Goal: Task Accomplishment & Management: Manage account settings

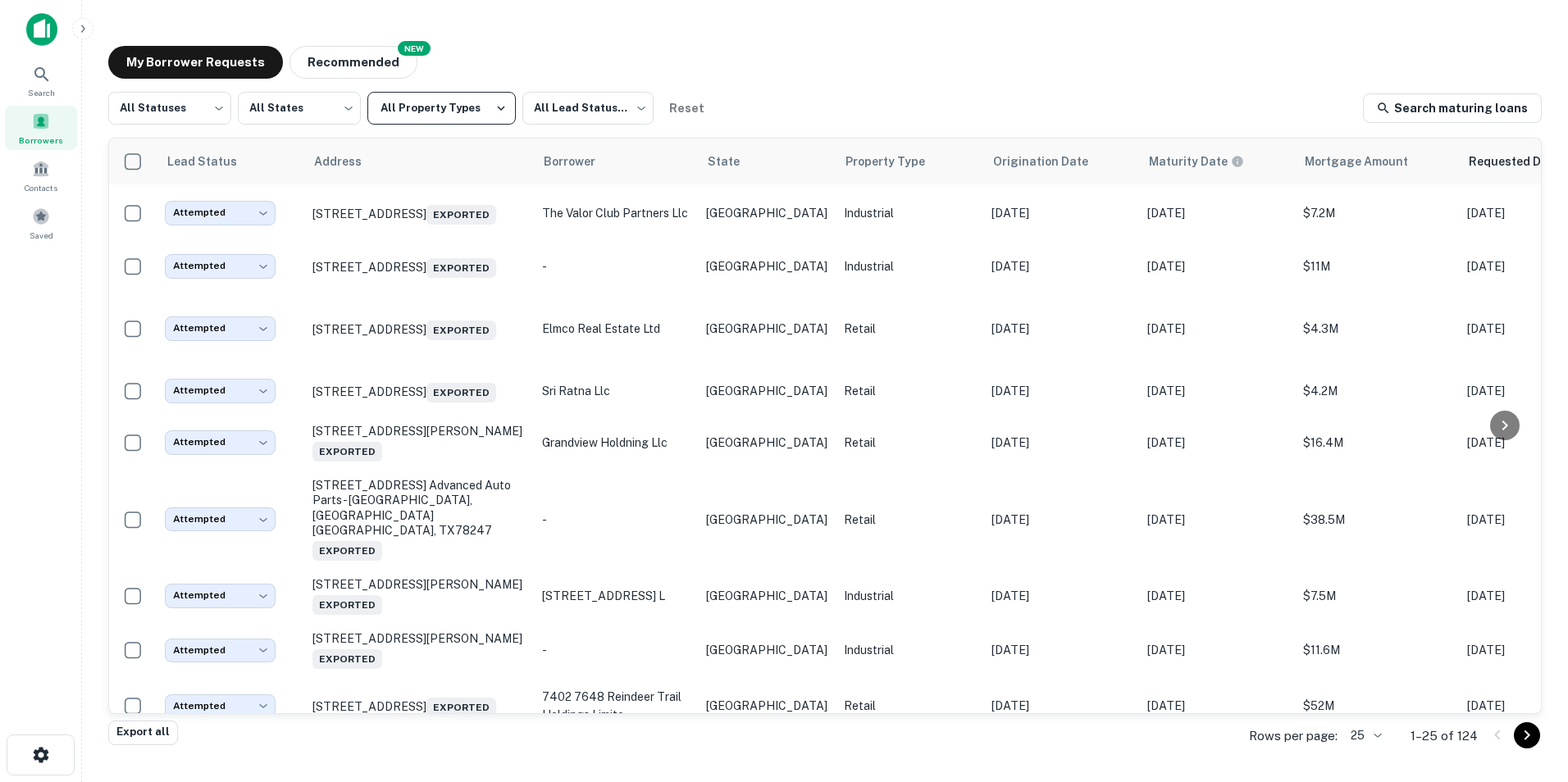
click at [483, 110] on button "All Property Types" at bounding box center [442, 108] width 148 height 33
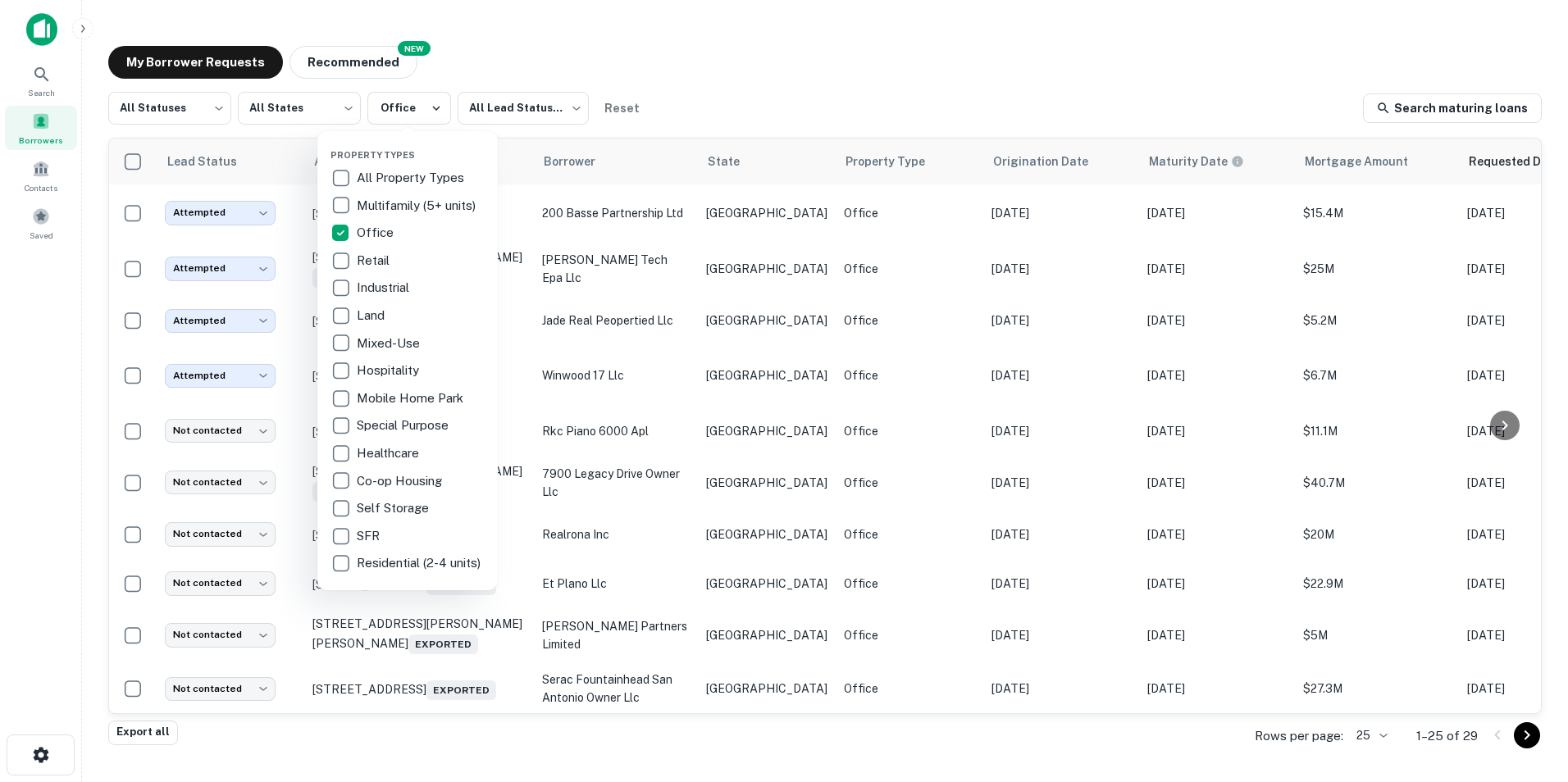
click at [765, 36] on div at bounding box center [784, 391] width 1568 height 782
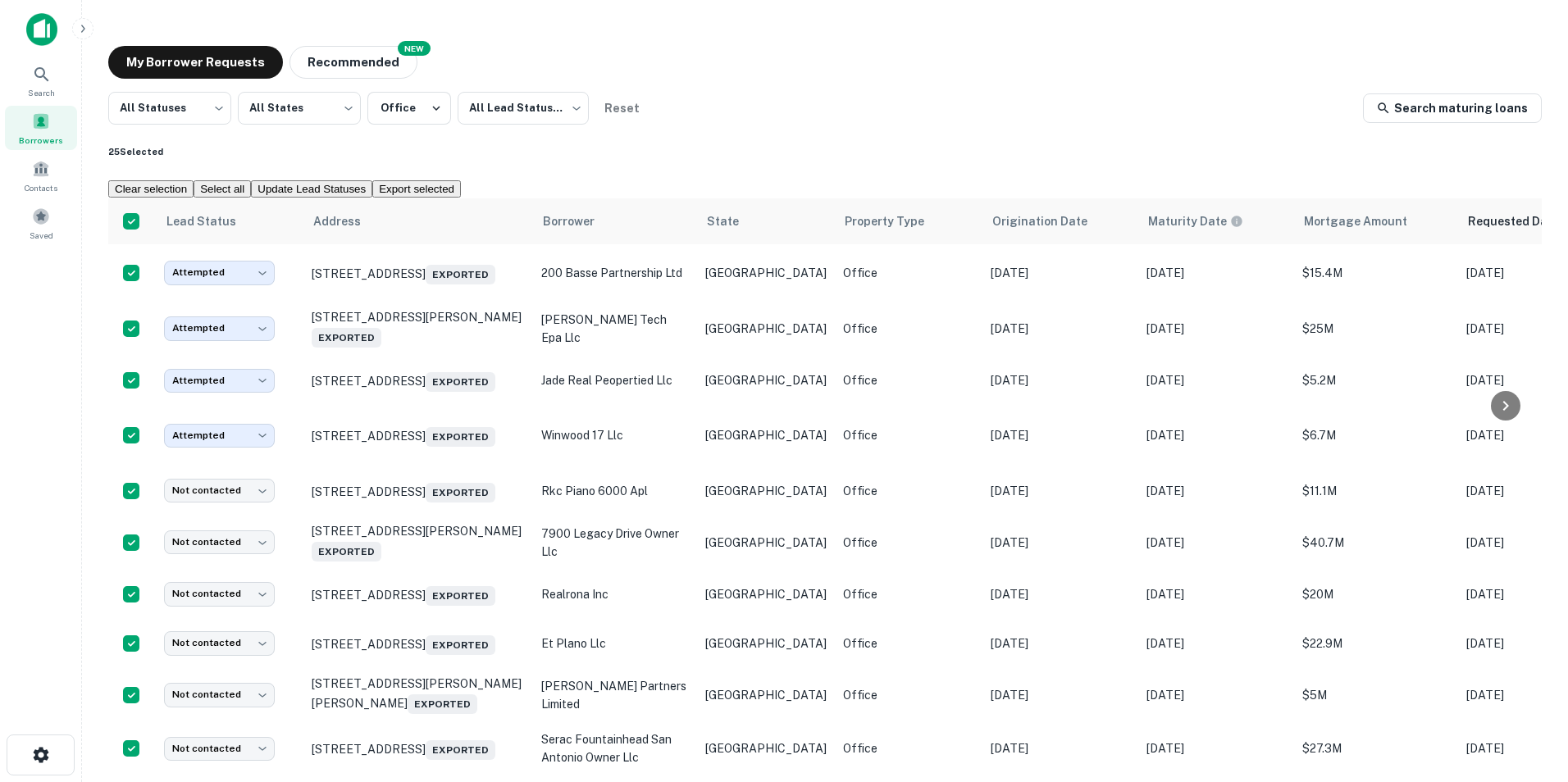
click at [461, 180] on button "Export selected" at bounding box center [416, 188] width 89 height 17
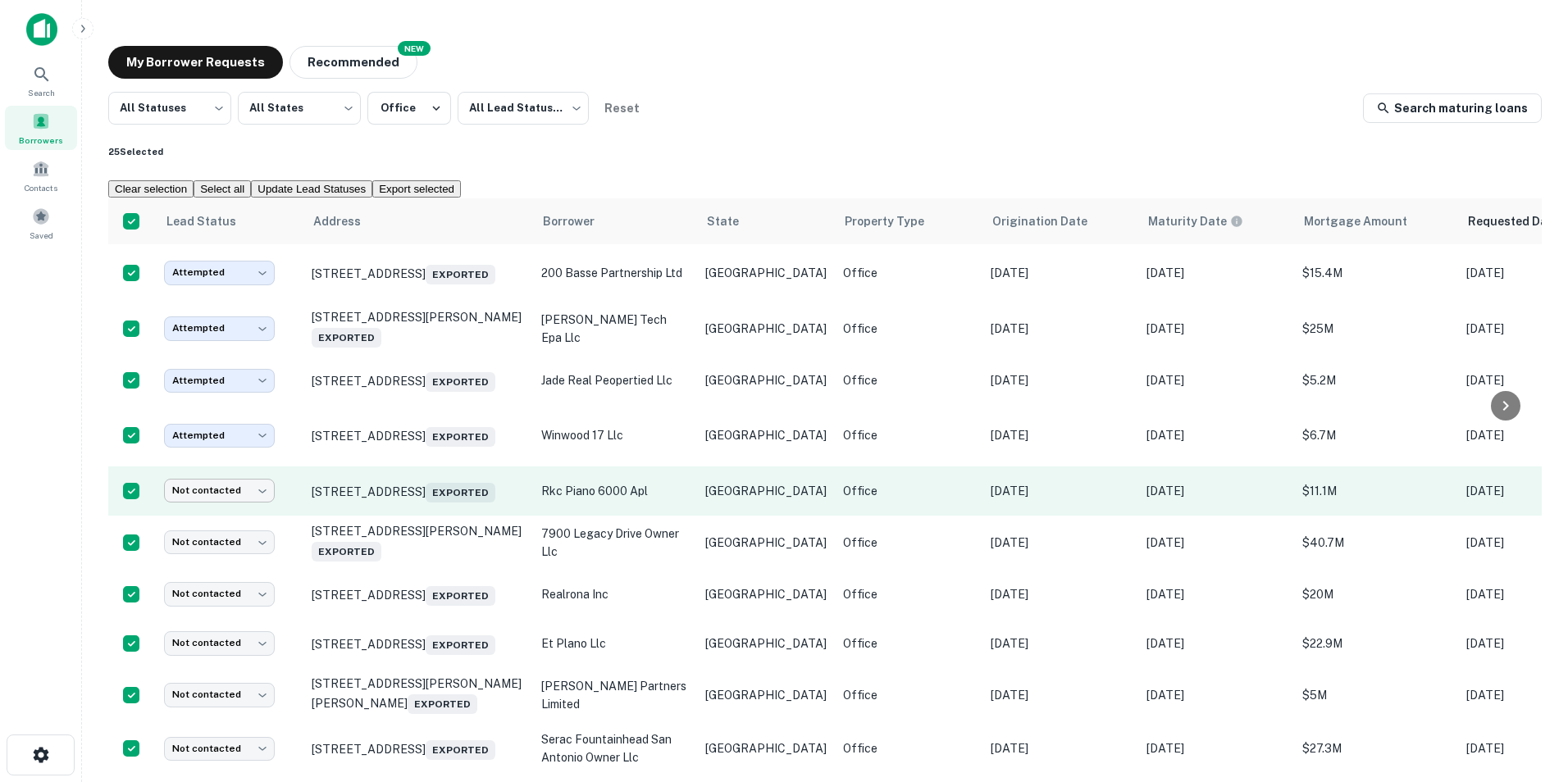
click at [263, 503] on body "Search Borrowers Contacts Saved My Borrower Requests NEW Recommended All Status…" at bounding box center [784, 391] width 1568 height 782
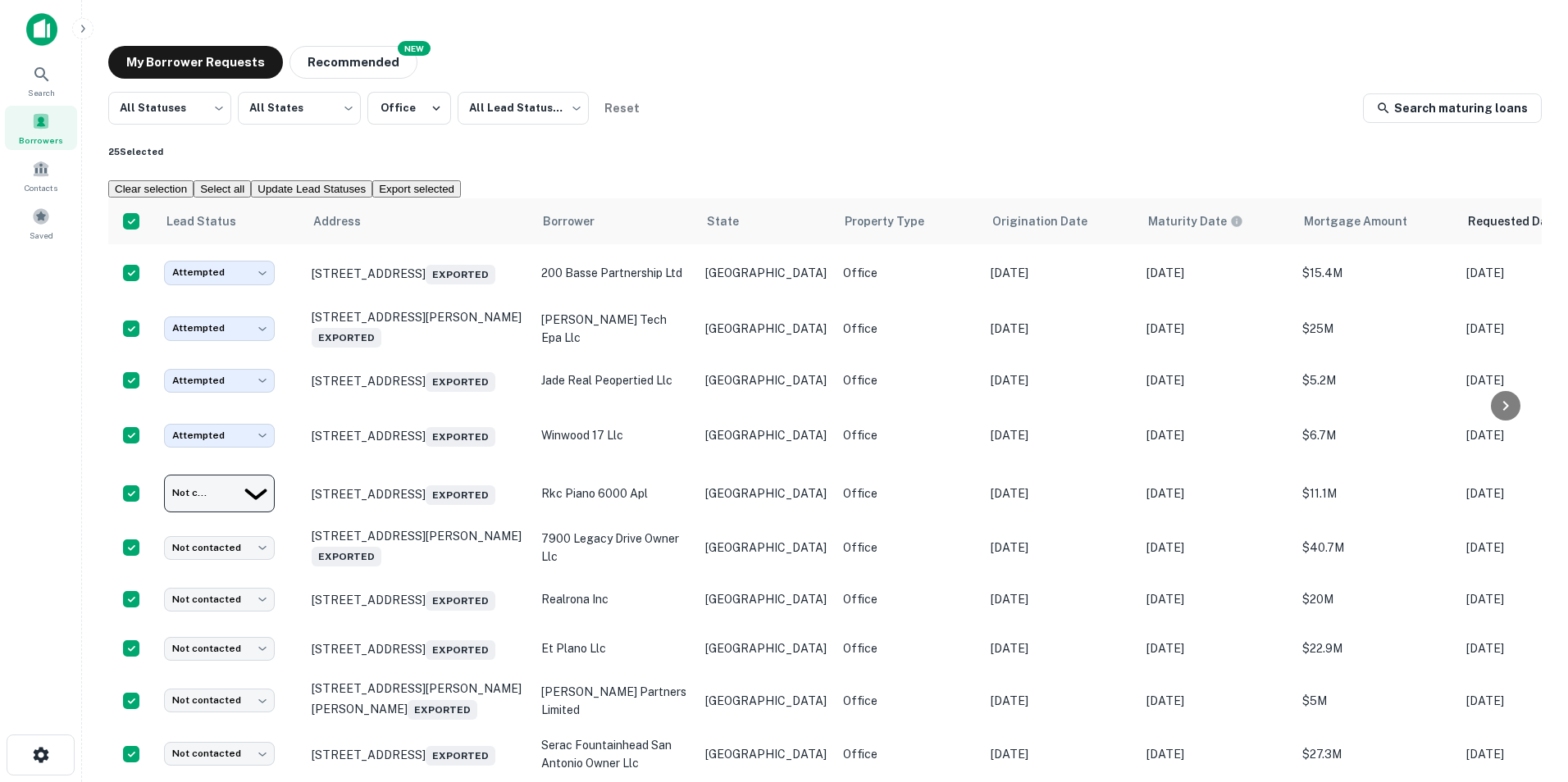
click at [446, 161] on div at bounding box center [784, 391] width 1568 height 782
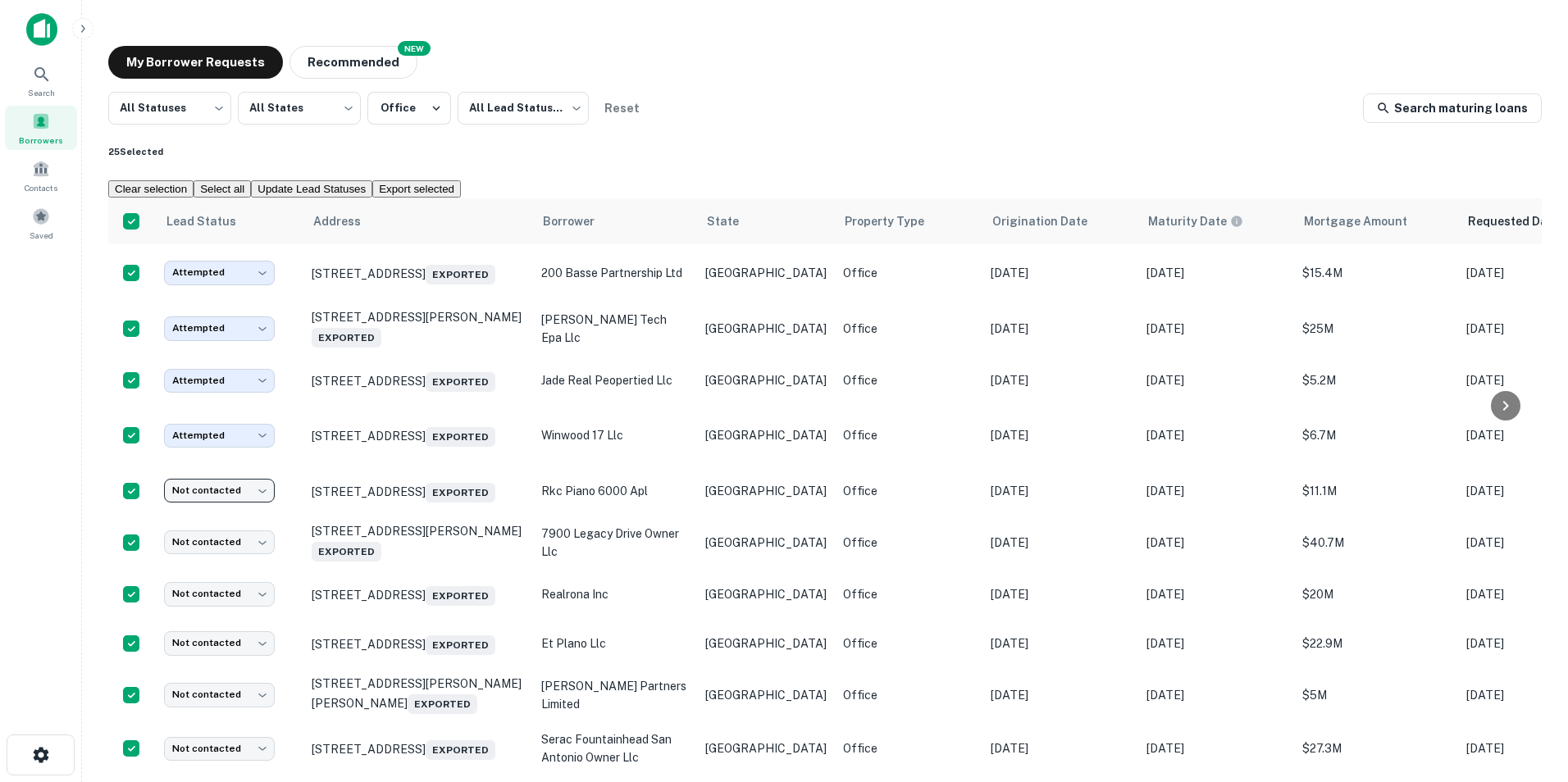
click at [372, 180] on button "Update Lead Statuses" at bounding box center [311, 188] width 122 height 17
click at [793, 414] on body "Search Borrowers Contacts Saved My Borrower Requests NEW Recommended All Status…" at bounding box center [784, 391] width 1568 height 782
click at [686, 48] on div at bounding box center [784, 391] width 1568 height 782
